Goal: Information Seeking & Learning: Learn about a topic

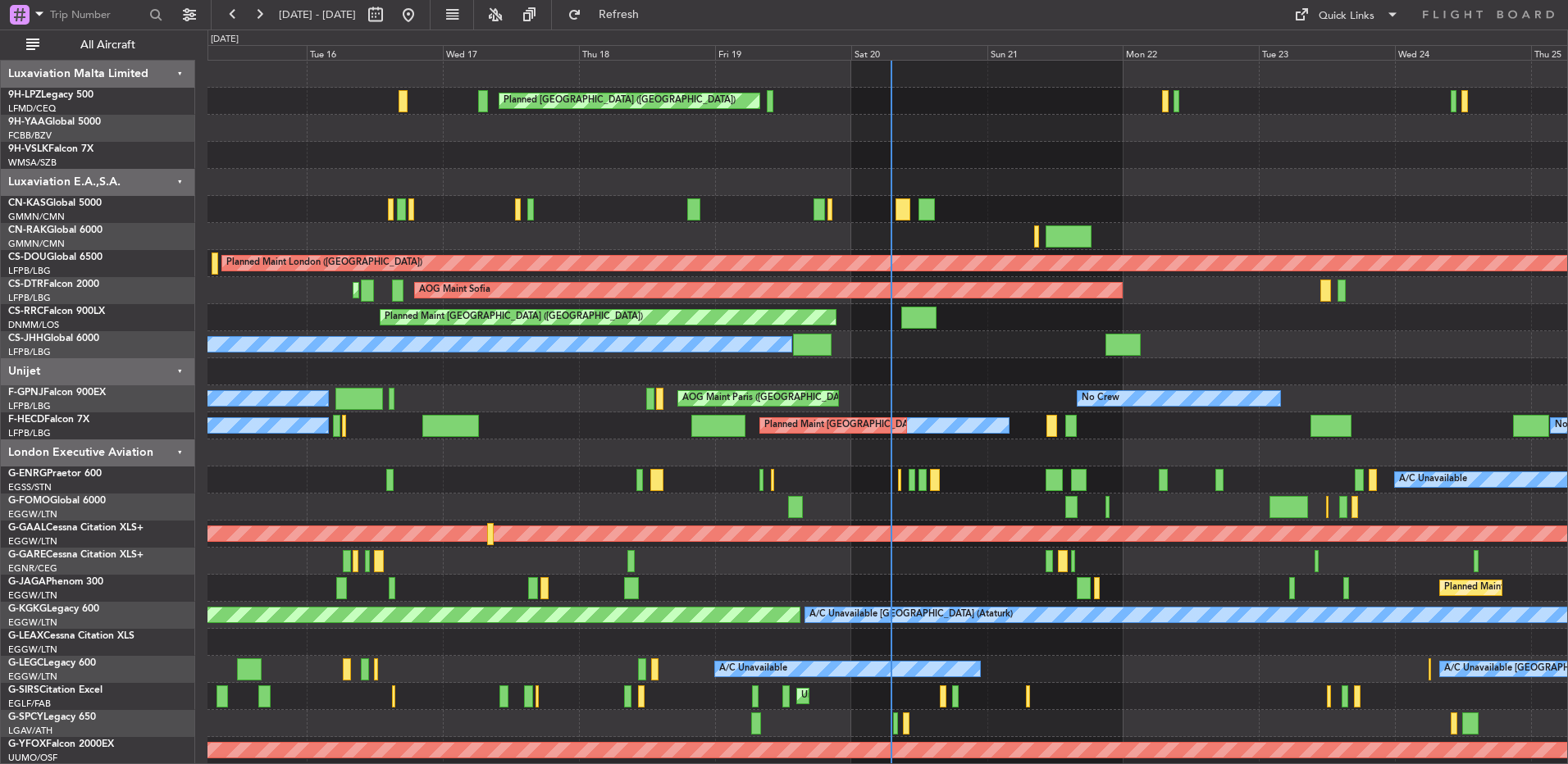
click at [1153, 109] on div "No Crew [GEOGRAPHIC_DATA] ([GEOGRAPHIC_DATA]) Planned Maint Cannes ([GEOGRAPHIC…" at bounding box center [887, 101] width 1360 height 27
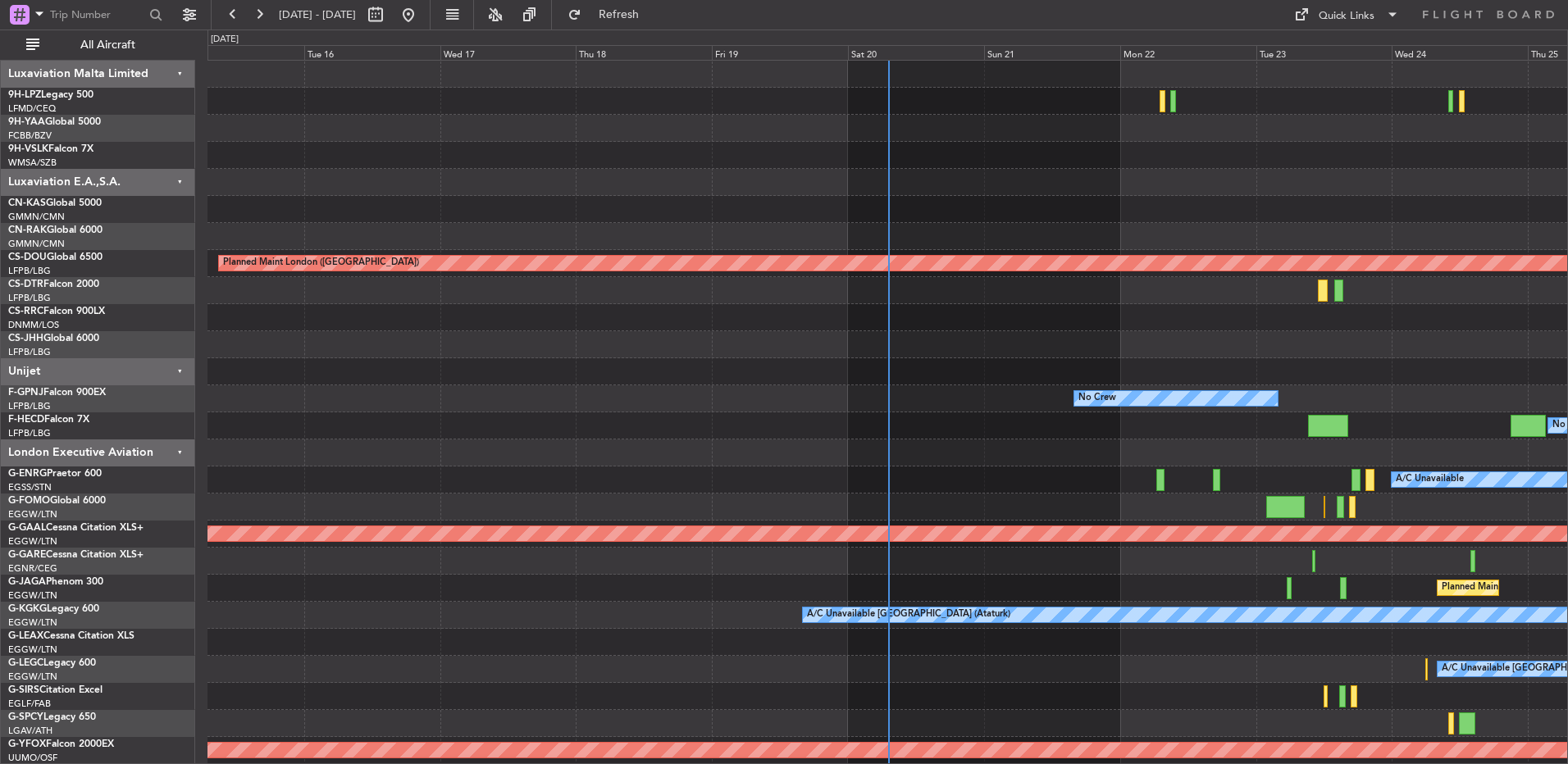
click at [896, 62] on div at bounding box center [887, 74] width 1360 height 27
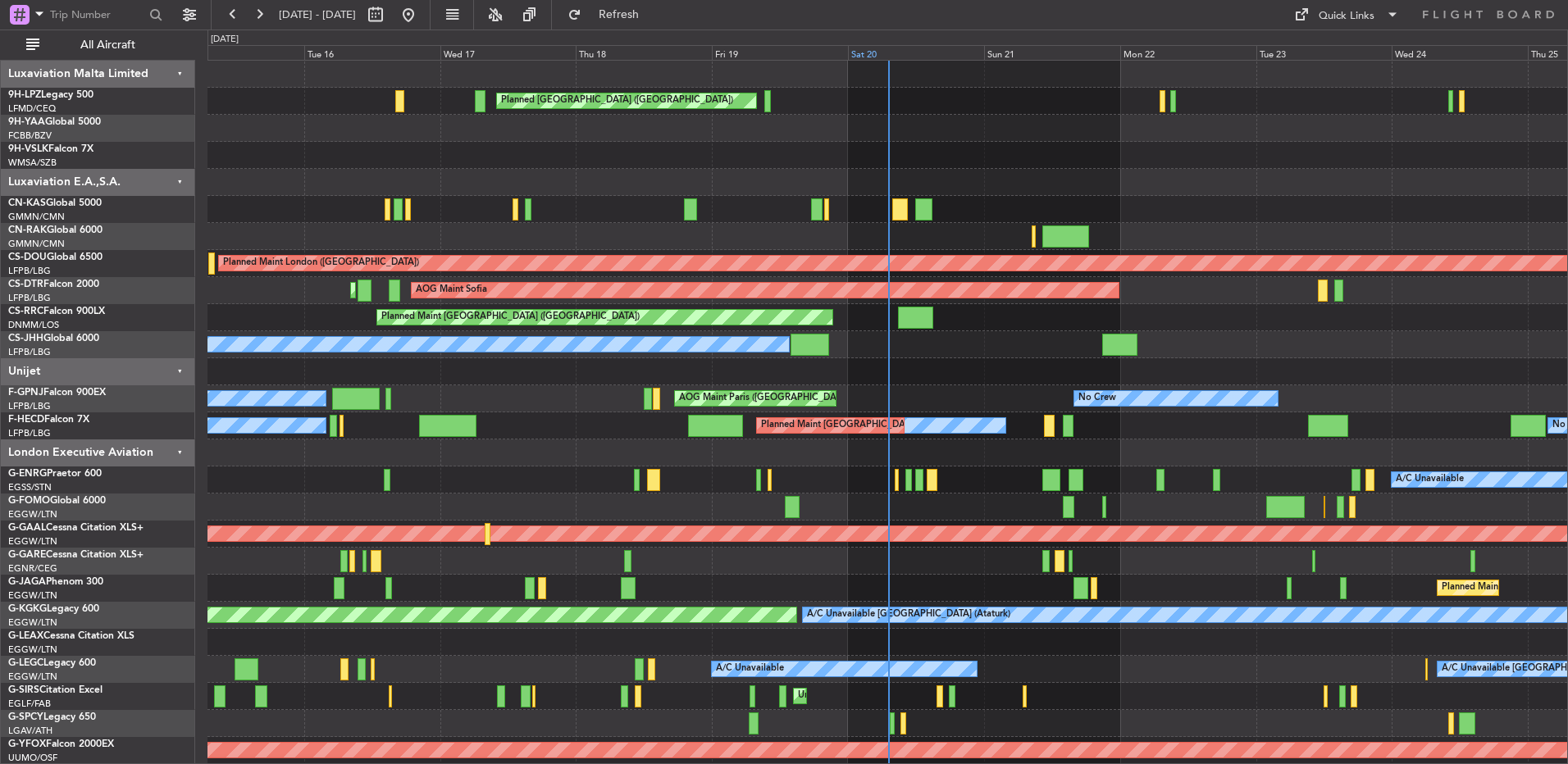
click at [919, 57] on div "Sat 20" at bounding box center [916, 52] width 136 height 14
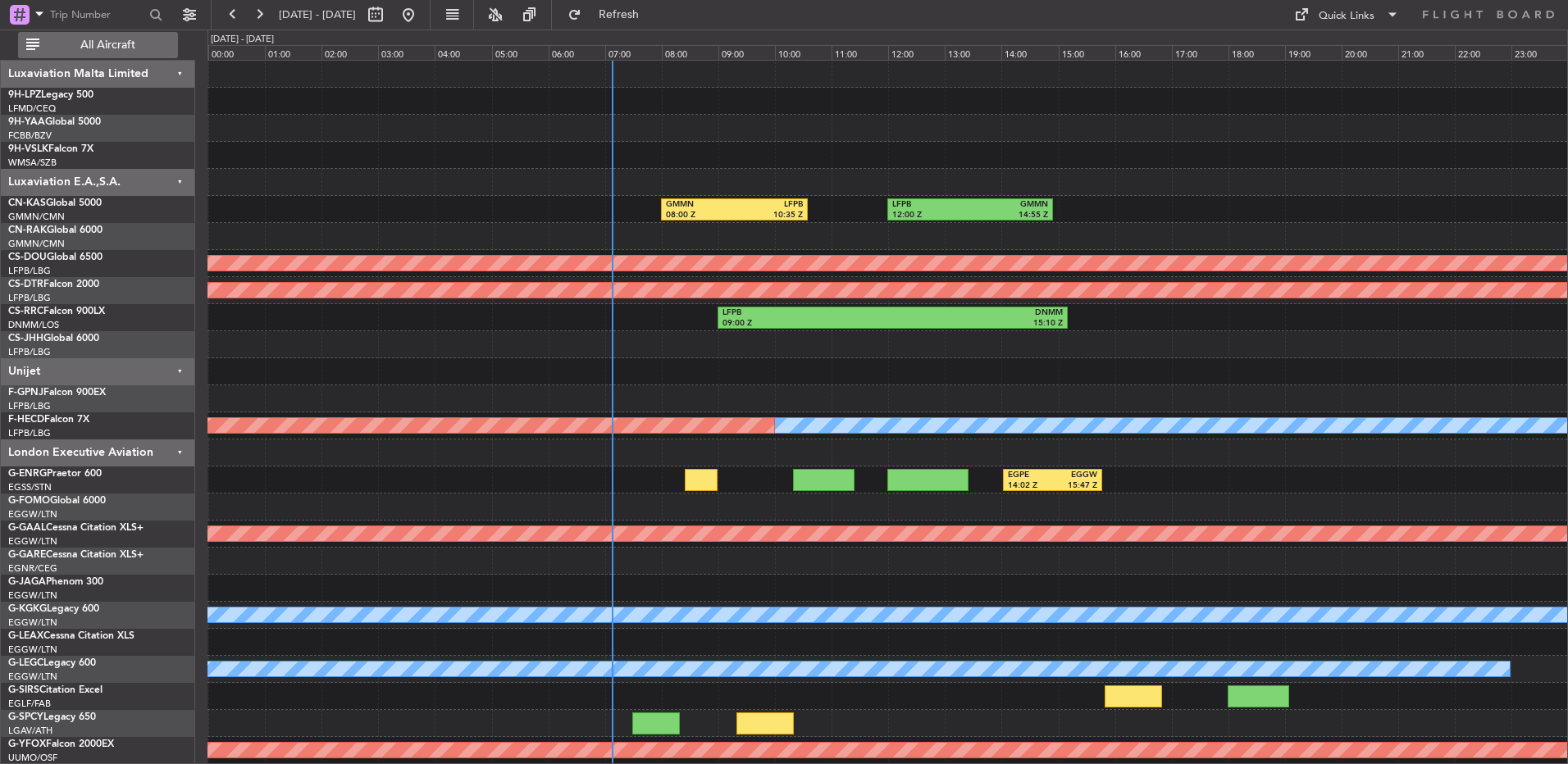
click at [73, 50] on span "All Aircraft" at bounding box center [108, 45] width 131 height 11
